Goal: Task Accomplishment & Management: Manage account settings

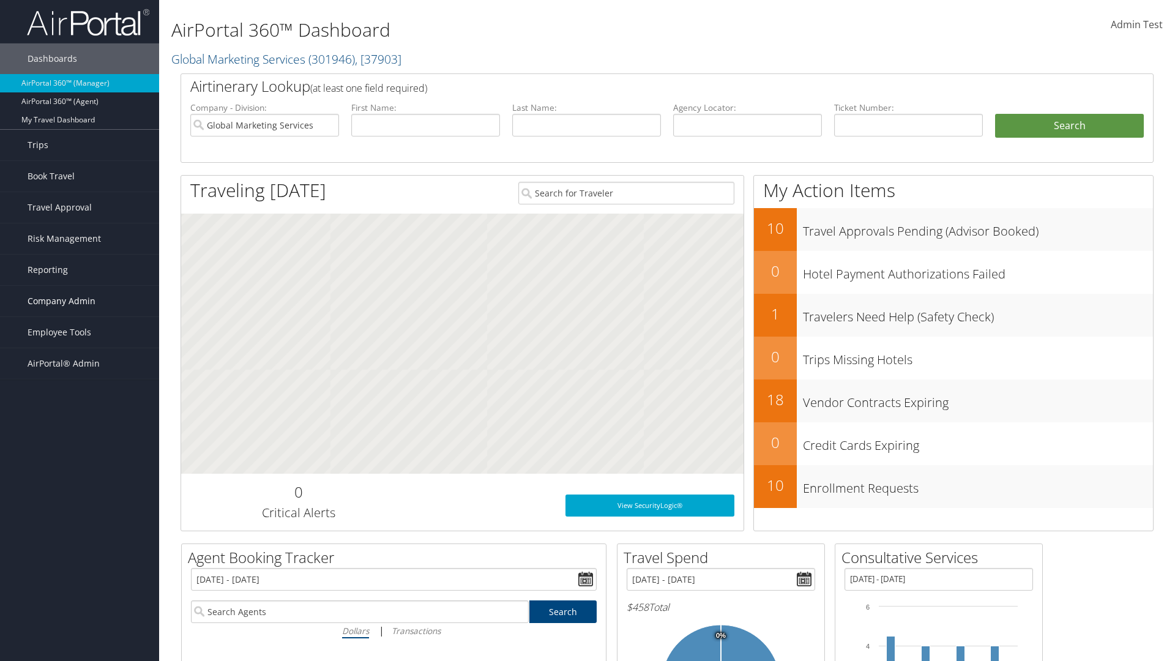
click at [80, 301] on span "Company Admin" at bounding box center [62, 301] width 68 height 31
click at [80, 463] on link "Forms Of Payment" at bounding box center [79, 472] width 159 height 18
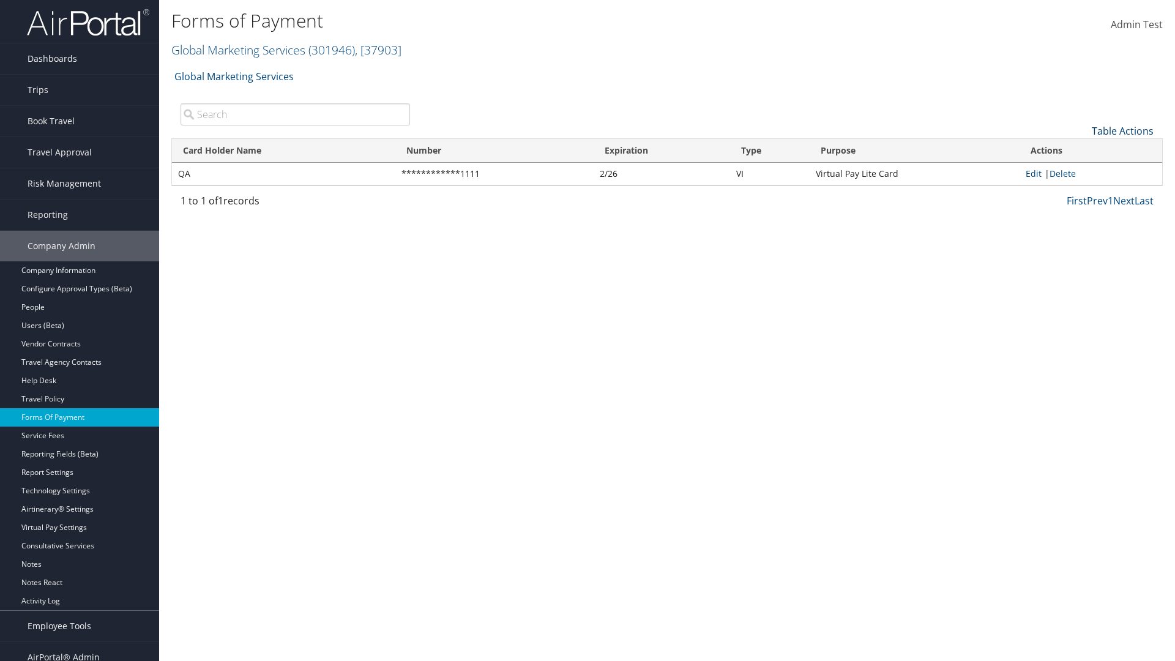
click at [1122, 130] on link "Table Actions" at bounding box center [1123, 130] width 62 height 13
click at [1081, 149] on link "New Record" at bounding box center [1081, 150] width 161 height 21
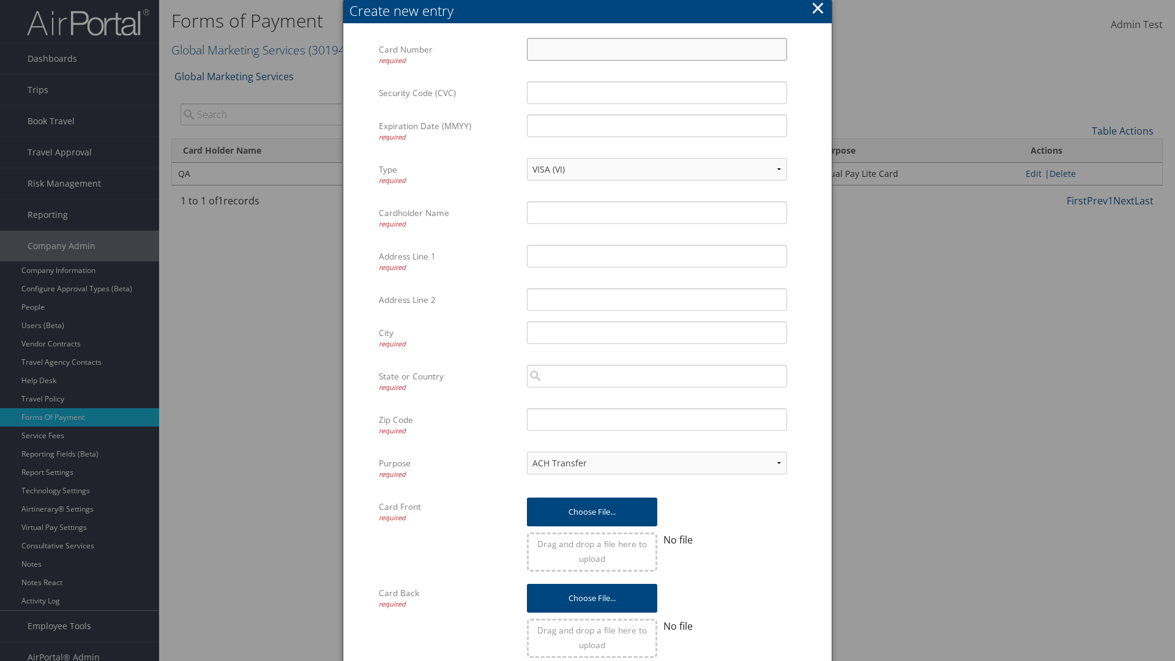
click at [657, 49] on input "Card Number required" at bounding box center [657, 49] width 260 height 23
type input "1100112233"
click at [657, 125] on input "Expiration Date (MMYY) required" at bounding box center [657, 125] width 260 height 23
type input "1245"
click at [657, 212] on input "Cardholder Name required" at bounding box center [657, 212] width 260 height 23
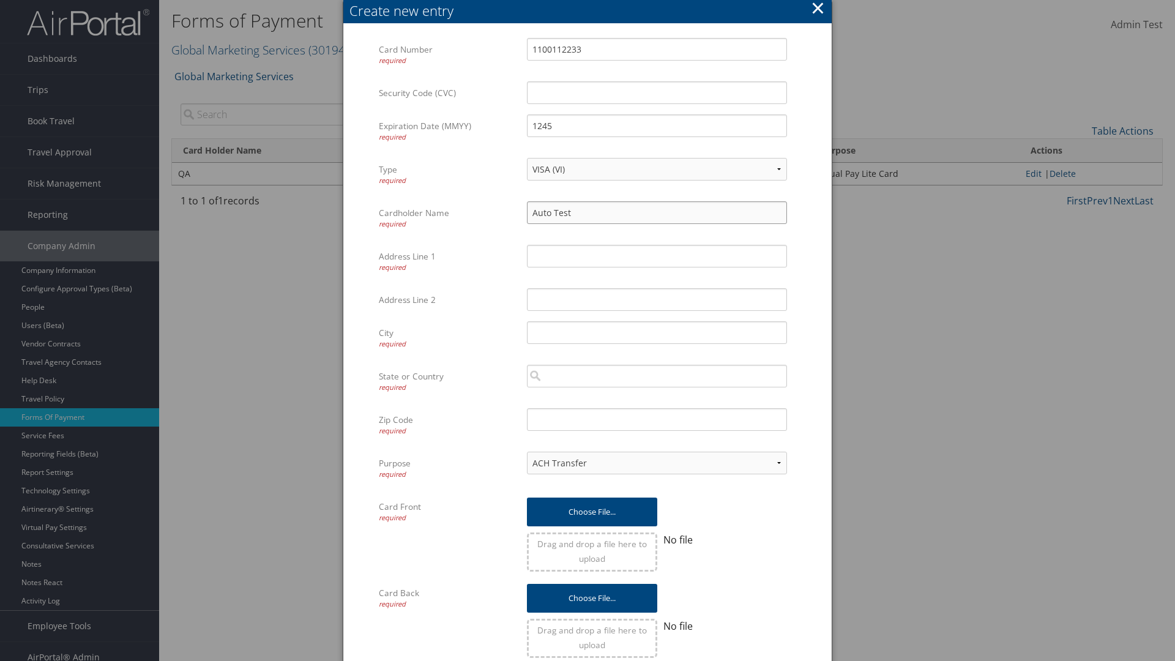
type input "Auto Test"
click at [657, 256] on input "Address Line 1 required" at bounding box center [657, 256] width 260 height 23
type input "UTAH"
click at [657, 332] on input "City required" at bounding box center [657, 332] width 260 height 23
type input "SALT LAKE CITY"
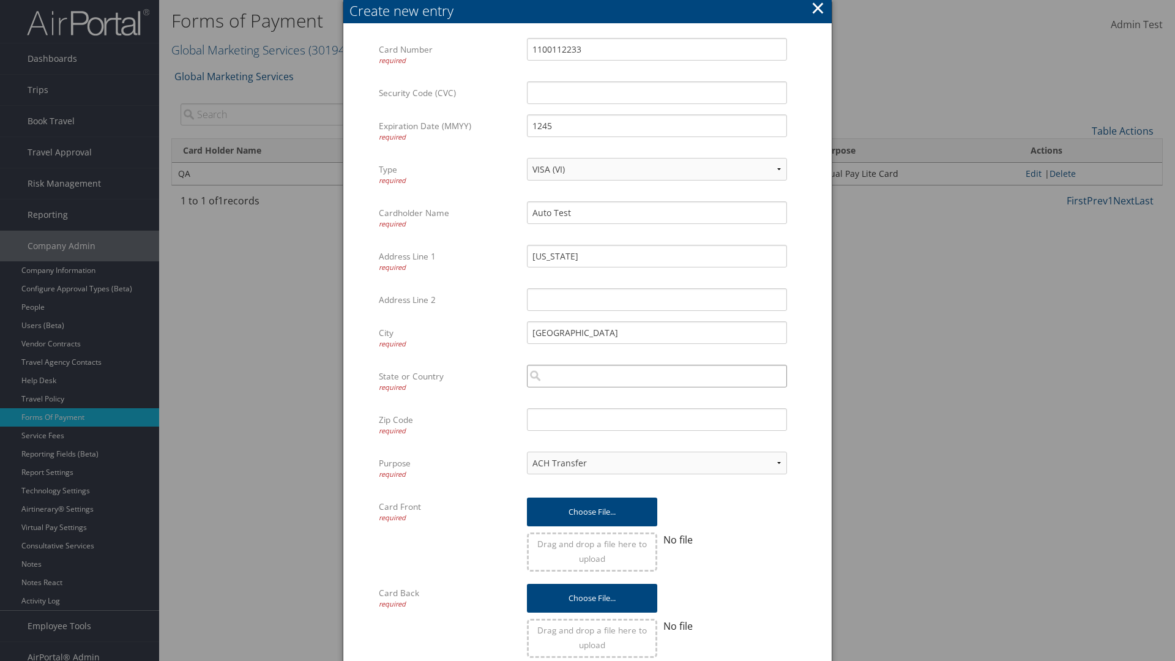
click at [657, 376] on input "search" at bounding box center [657, 376] width 260 height 23
click at [657, 399] on div "United States of America (US)" at bounding box center [656, 399] width 255 height 12
type input "United States of America"
click at [657, 419] on input "Zip Code required" at bounding box center [657, 419] width 260 height 23
type input "84011"
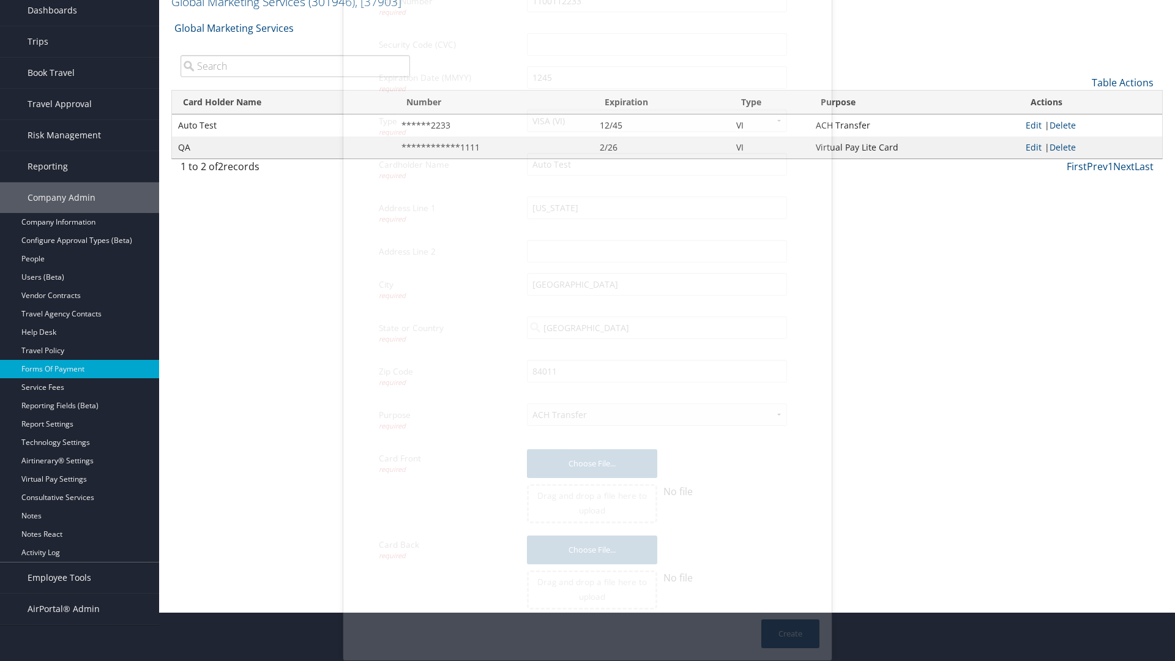
scroll to position [12, 0]
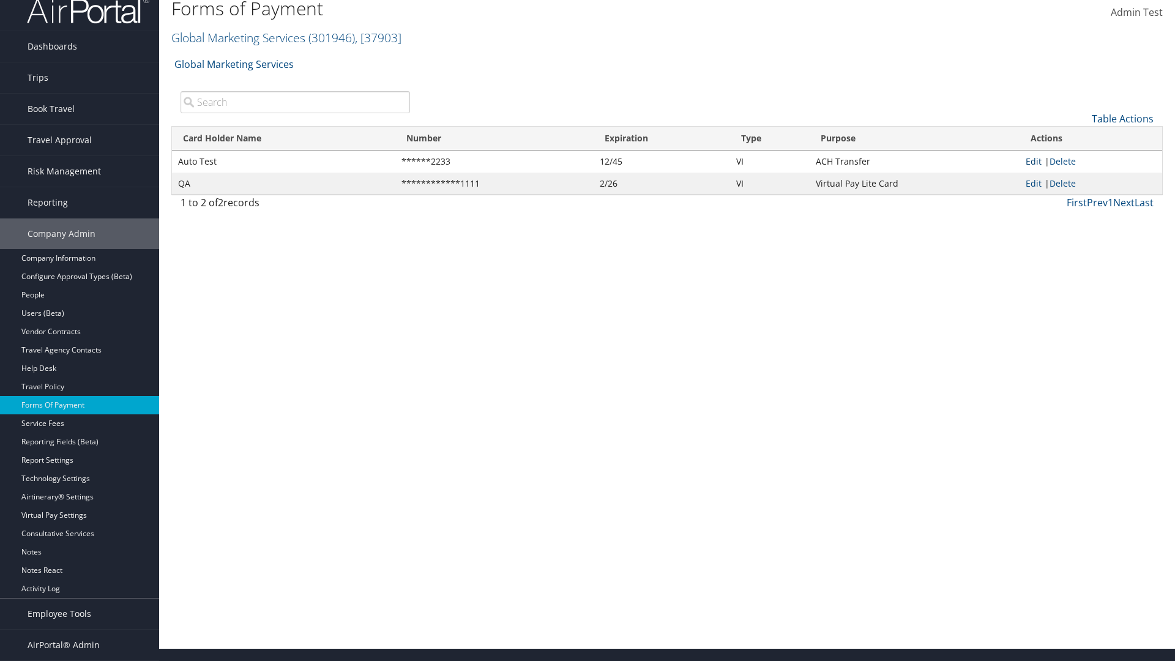
click at [1033, 161] on link "Edit" at bounding box center [1033, 161] width 16 height 12
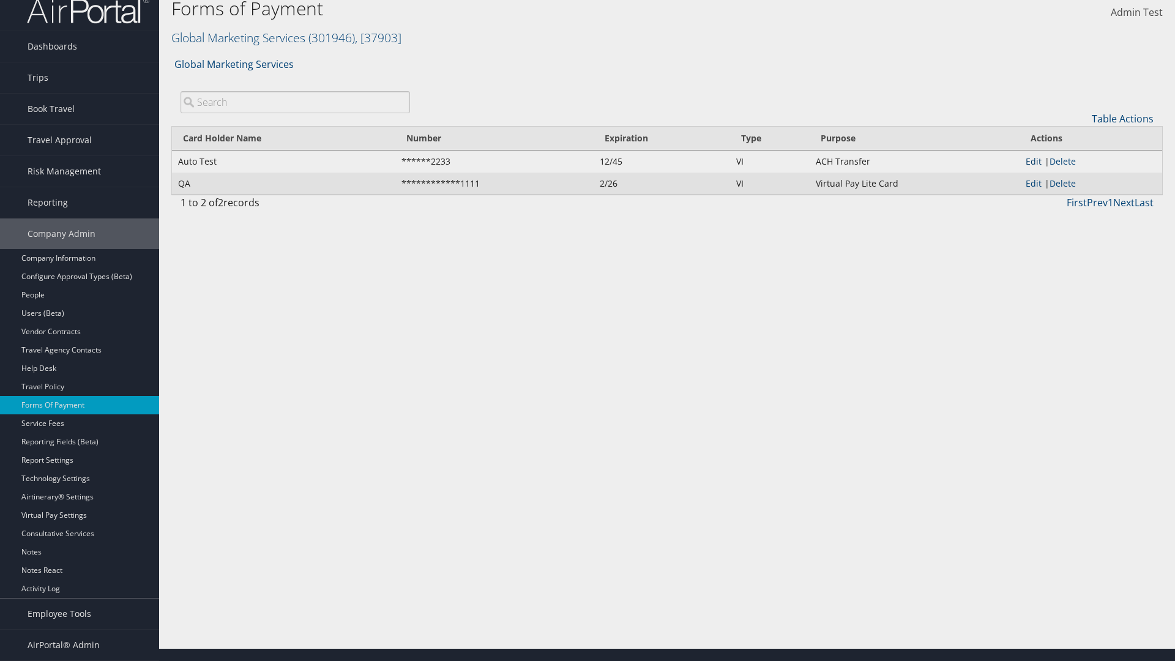
select select "14"
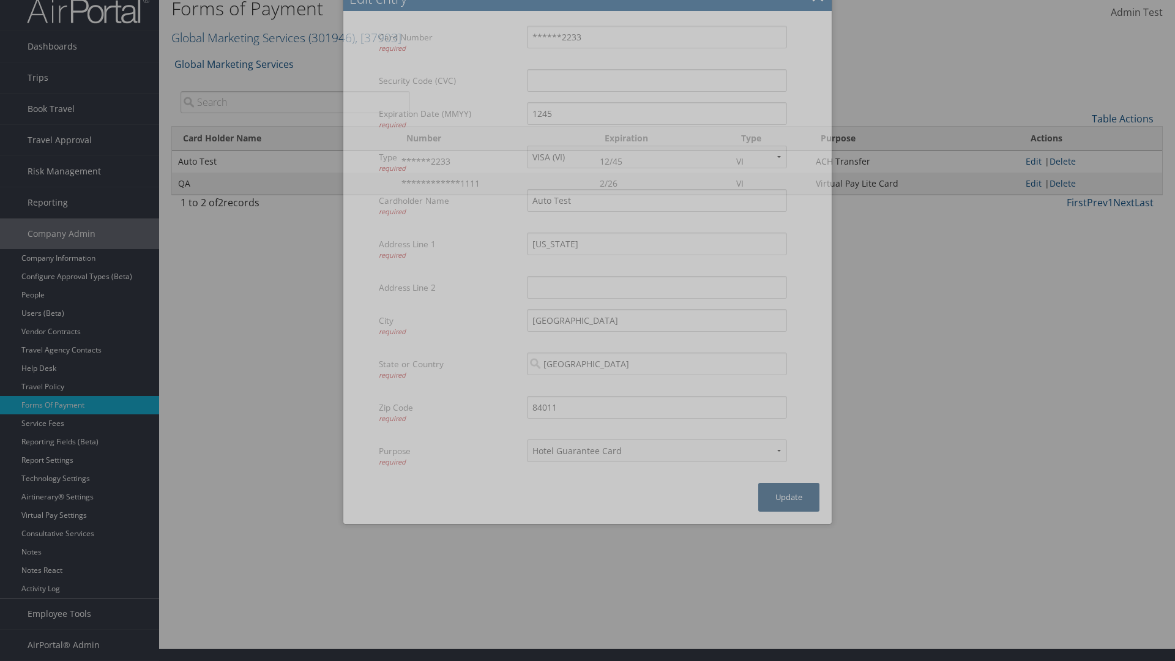
click at [789, 497] on button "Update" at bounding box center [788, 497] width 61 height 29
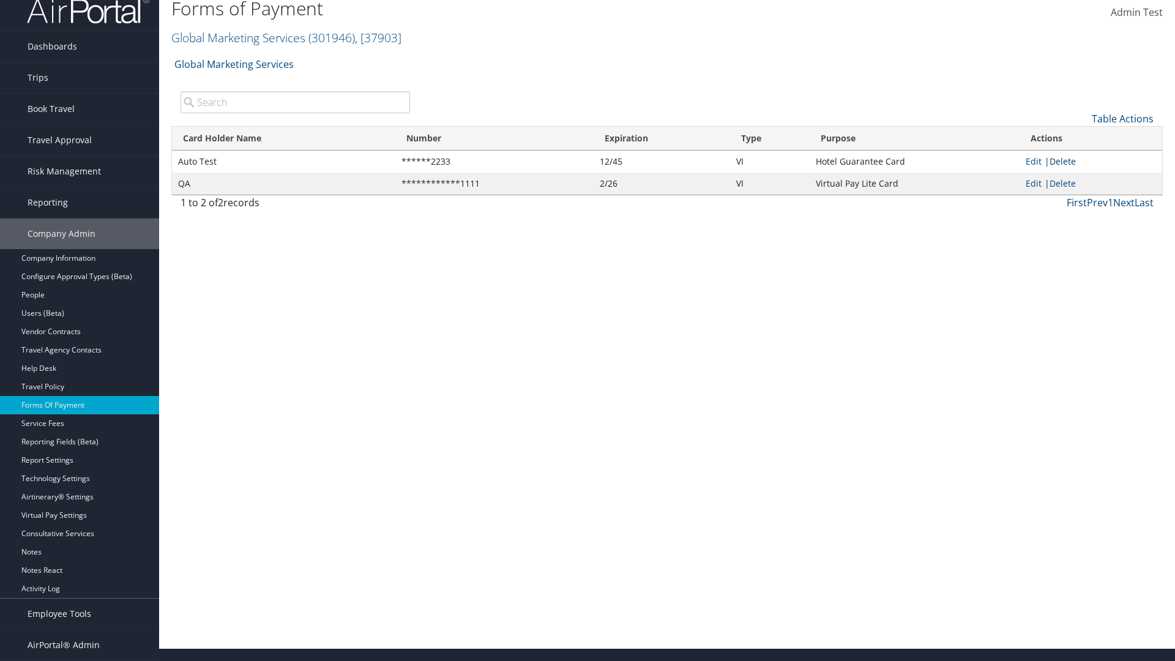
click at [1065, 161] on link "Delete" at bounding box center [1062, 161] width 26 height 12
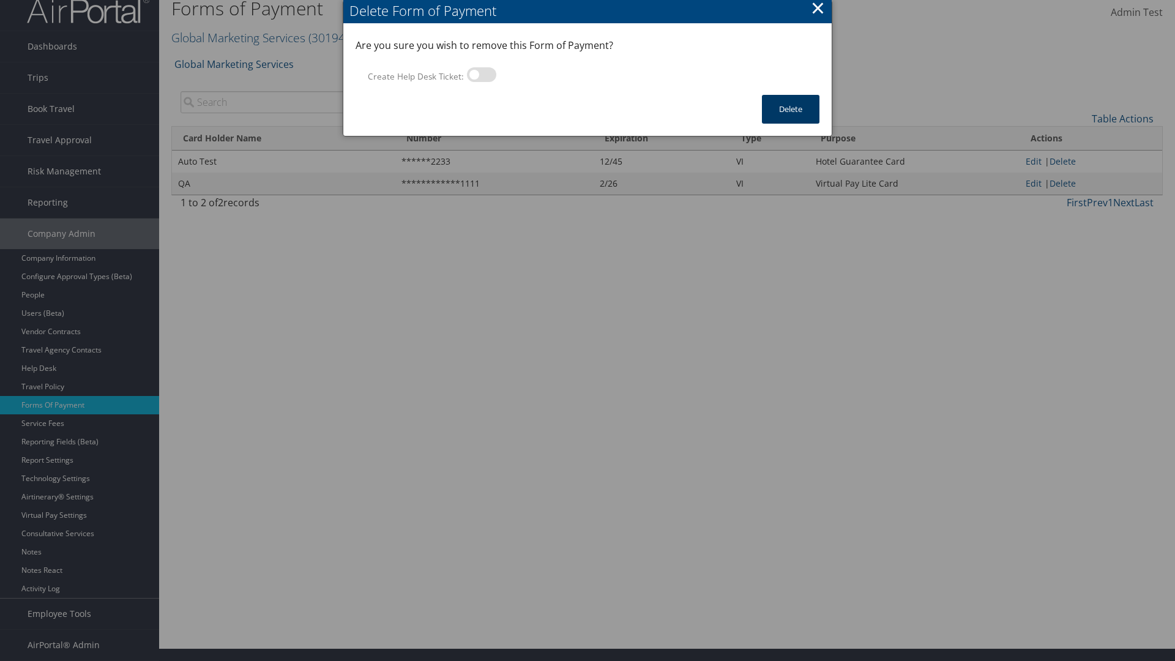
click at [791, 109] on button "Delete" at bounding box center [791, 109] width 58 height 29
